Goal: Task Accomplishment & Management: Use online tool/utility

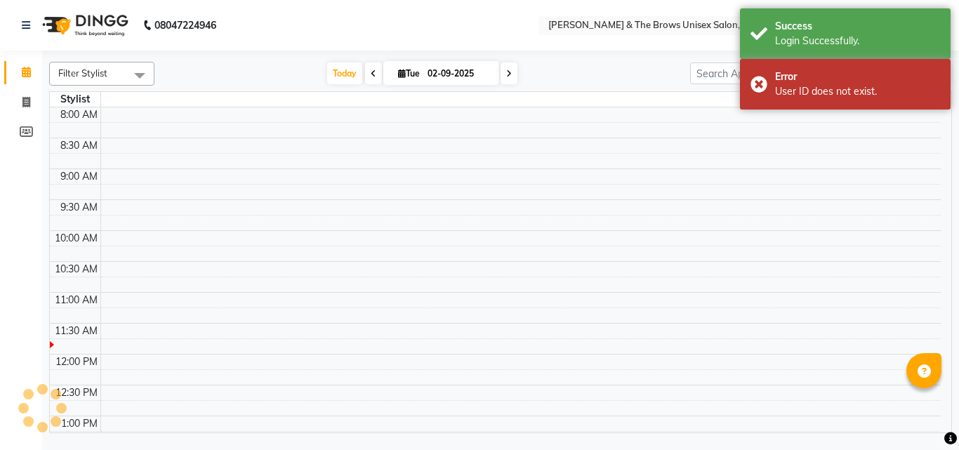
select select "en"
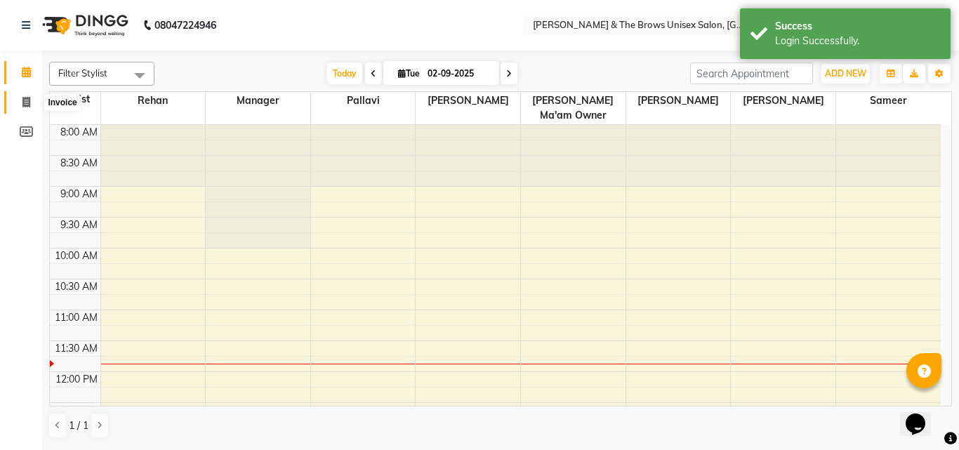
click at [19, 105] on span at bounding box center [26, 103] width 25 height 16
select select "872"
select select "service"
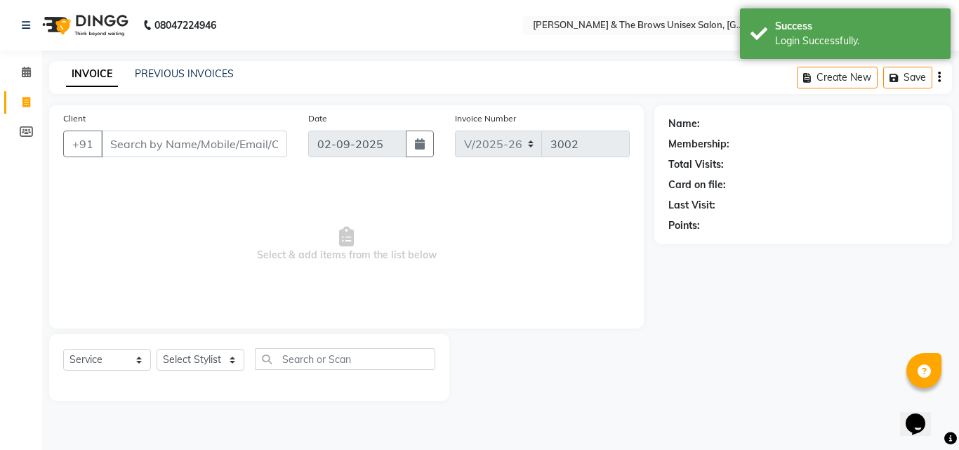
click at [122, 145] on input "Client" at bounding box center [194, 144] width 186 height 27
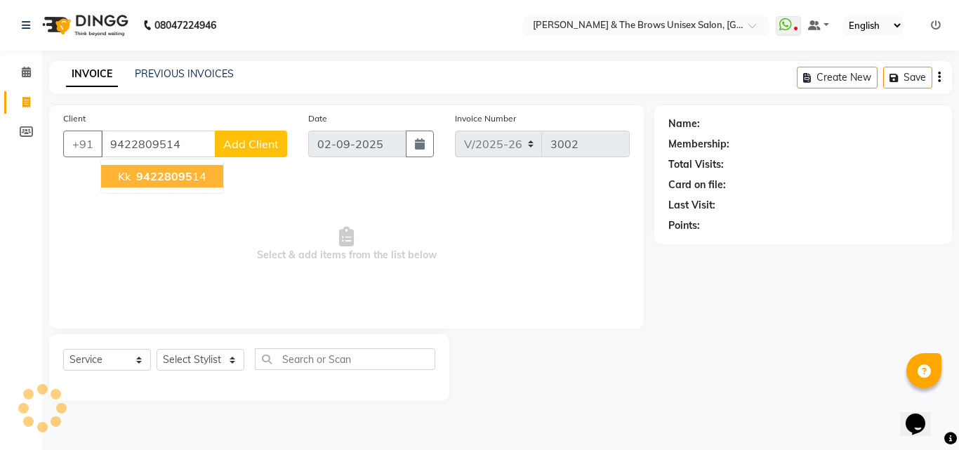
type input "9422809514"
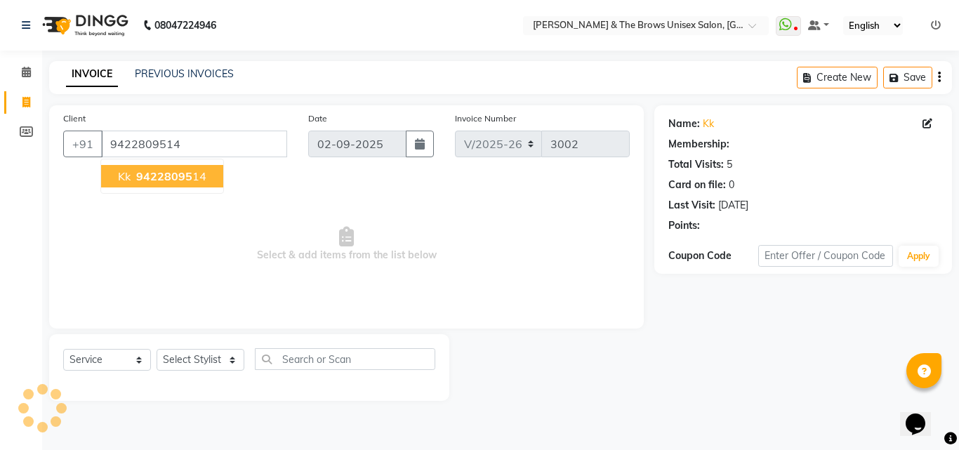
select select "1: Object"
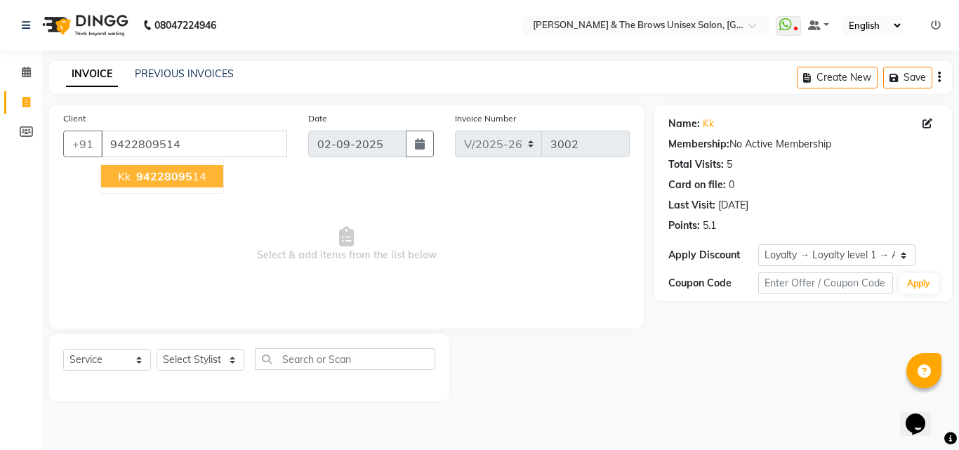
click at [127, 175] on span "kk" at bounding box center [124, 176] width 13 height 14
select select "1: Object"
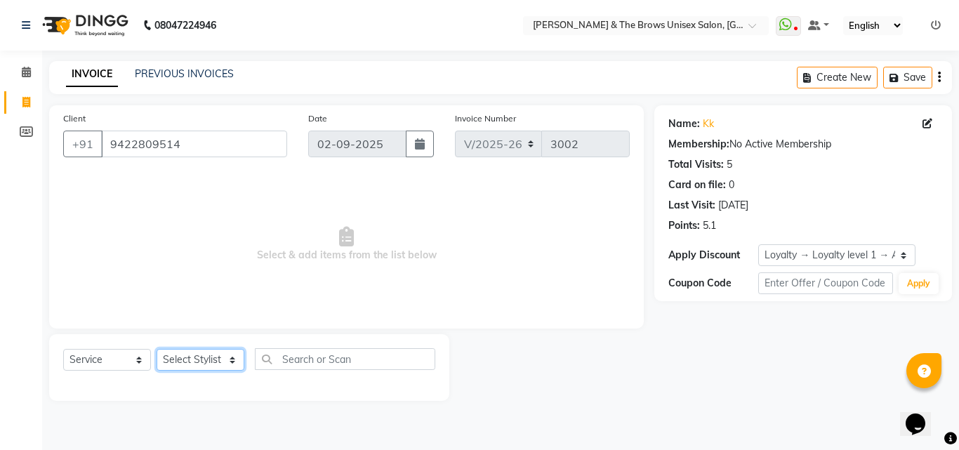
click at [217, 353] on select "Select Stylist [PERSON_NAME] manager [PERSON_NAME] [PERSON_NAME] ma'am owner [P…" at bounding box center [201, 360] width 88 height 22
select select "15229"
click at [157, 349] on select "Select Stylist [PERSON_NAME] manager [PERSON_NAME] [PERSON_NAME] ma'am owner [P…" at bounding box center [201, 360] width 88 height 22
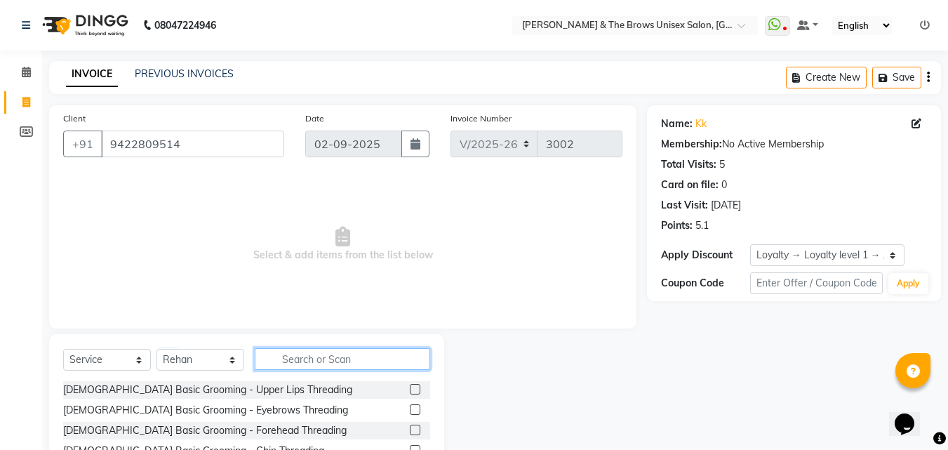
click at [308, 362] on input "text" at bounding box center [343, 359] width 176 height 22
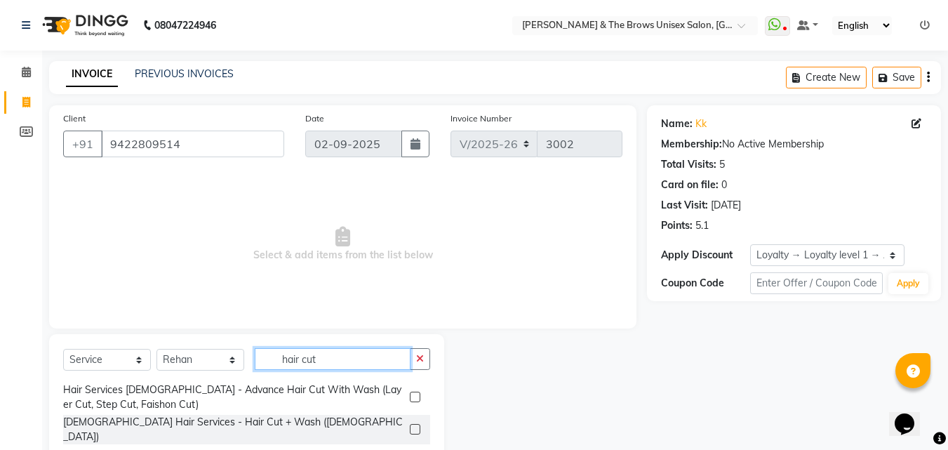
scroll to position [172, 0]
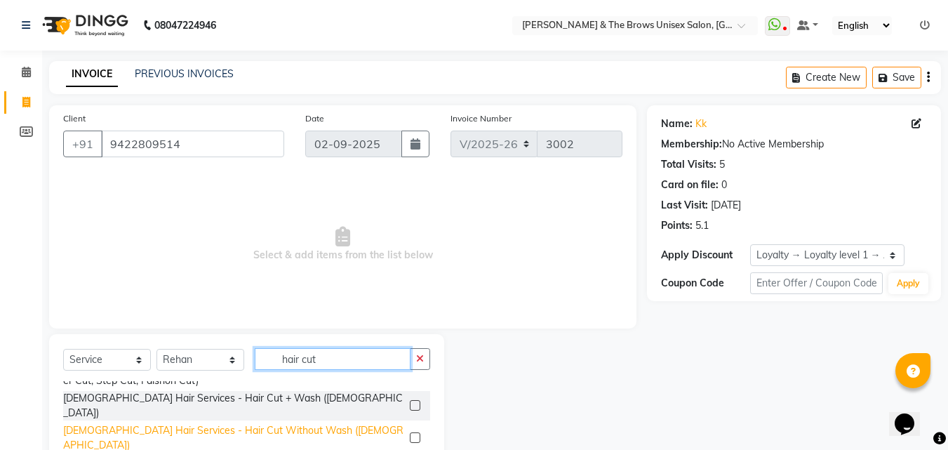
type input "hair cut"
click at [247, 423] on div "[DEMOGRAPHIC_DATA] Hair Services - Hair Cut Without Wash ([DEMOGRAPHIC_DATA])" at bounding box center [233, 437] width 341 height 29
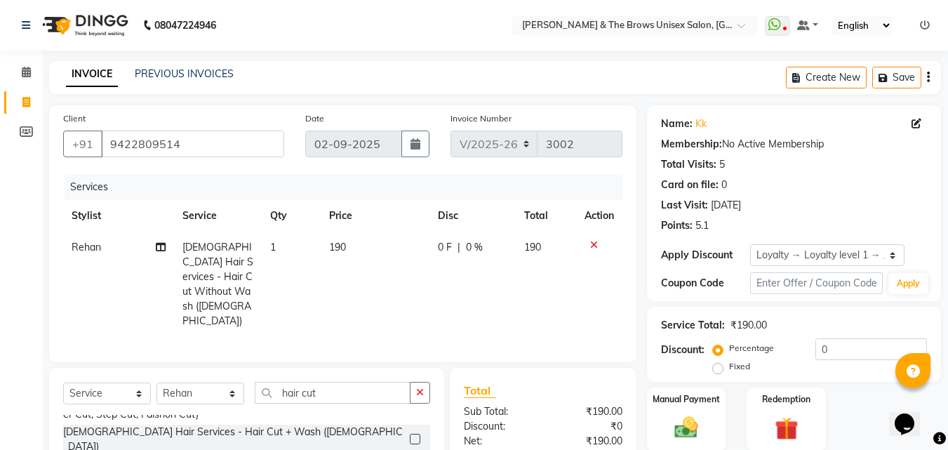
checkbox input "false"
click at [674, 406] on div "Manual Payment" at bounding box center [687, 419] width 82 height 67
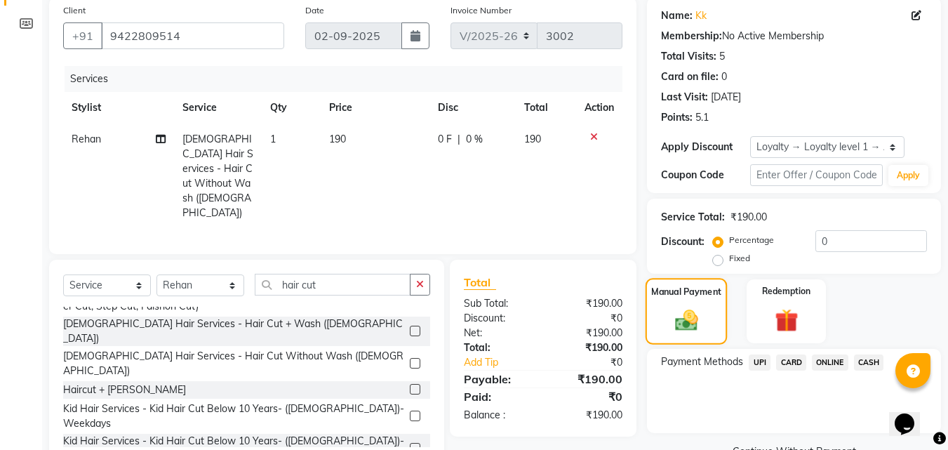
scroll to position [141, 0]
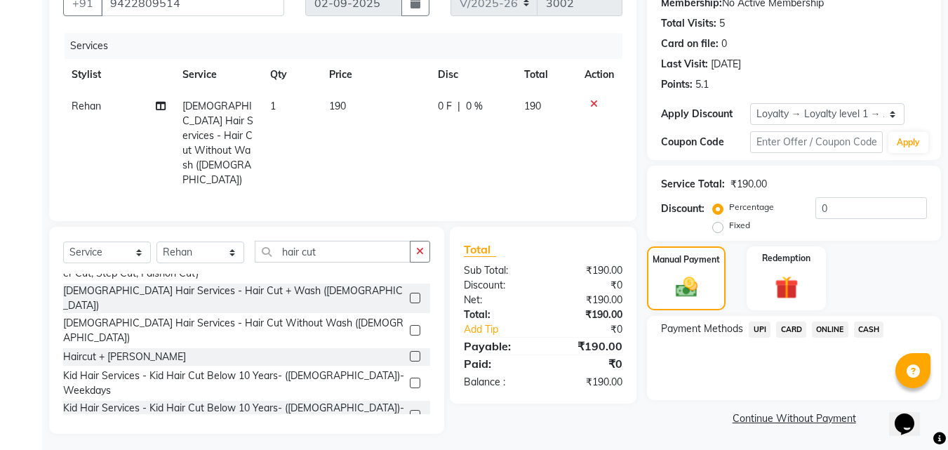
click at [766, 329] on span "UPI" at bounding box center [760, 330] width 22 height 16
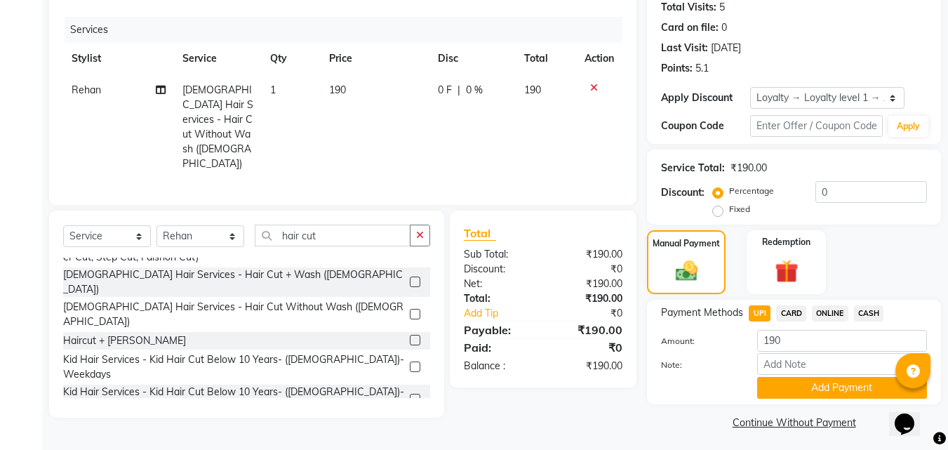
scroll to position [161, 0]
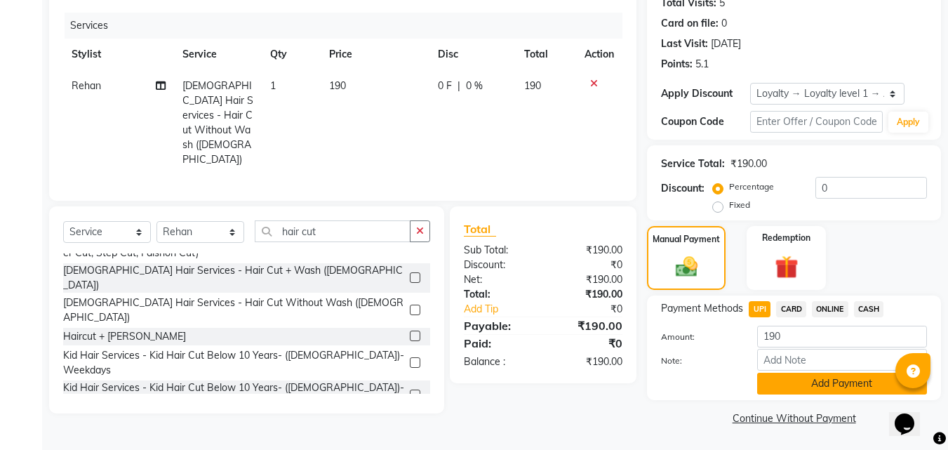
click at [793, 389] on button "Add Payment" at bounding box center [842, 384] width 170 height 22
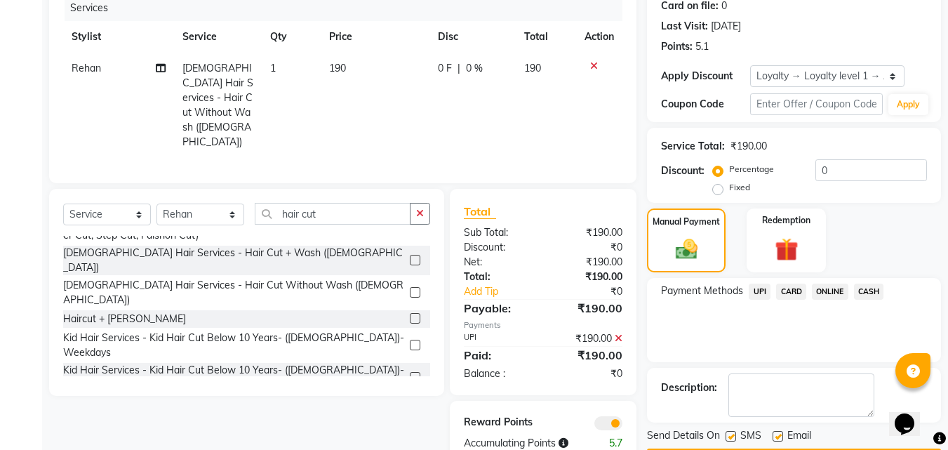
scroll to position [220, 0]
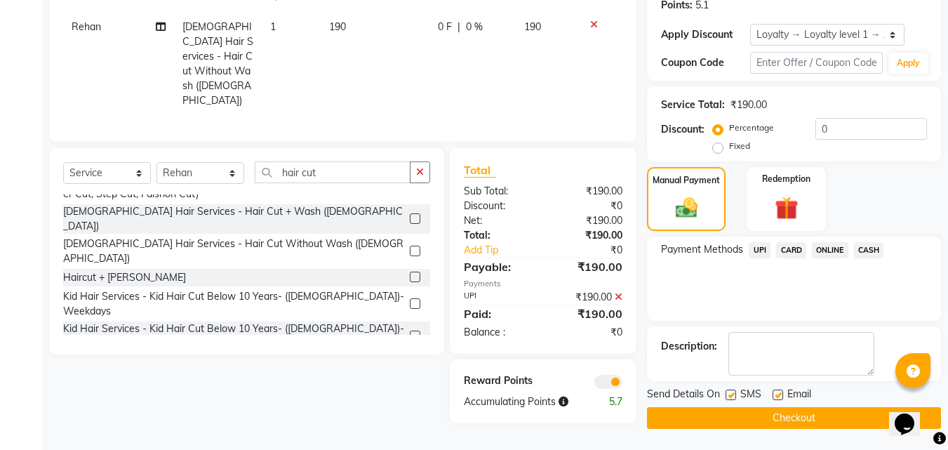
click at [733, 392] on label at bounding box center [731, 395] width 11 height 11
click at [733, 392] on input "checkbox" at bounding box center [730, 395] width 9 height 9
checkbox input "false"
click at [734, 418] on button "Checkout" at bounding box center [794, 418] width 294 height 22
